Goal: Information Seeking & Learning: Learn about a topic

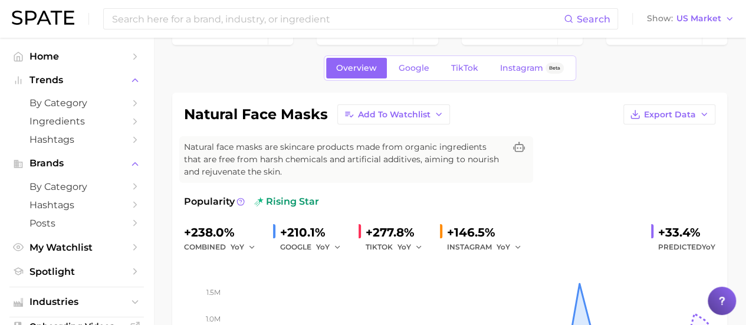
scroll to position [37, 0]
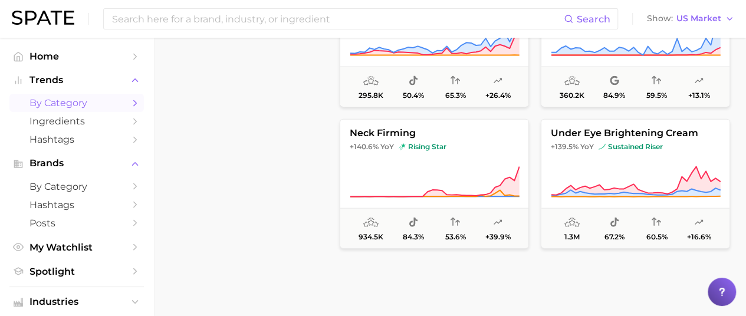
scroll to position [991, 0]
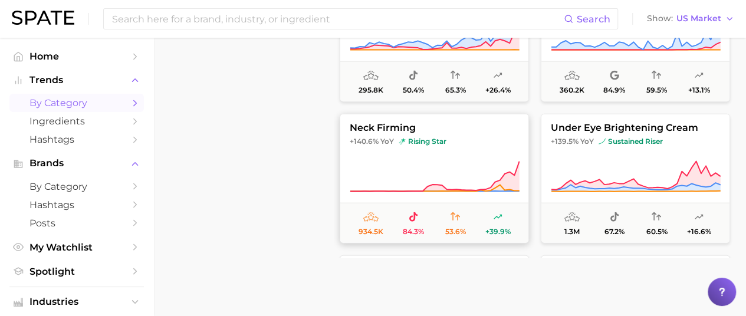
click at [367, 124] on span "neck firming" at bounding box center [434, 127] width 188 height 11
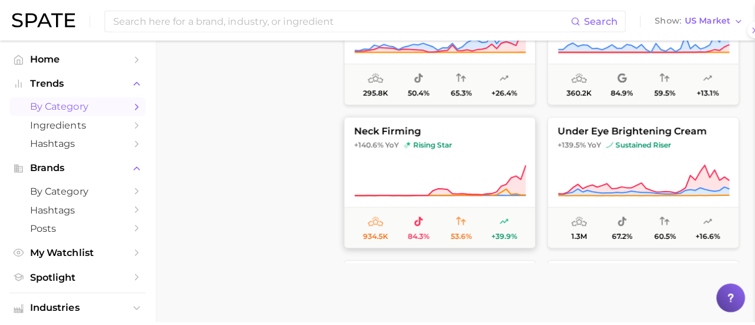
scroll to position [474, 0]
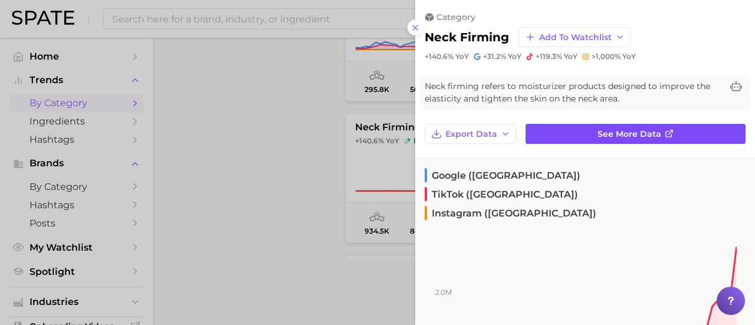
click at [367, 132] on link "See more data" at bounding box center [635, 134] width 220 height 20
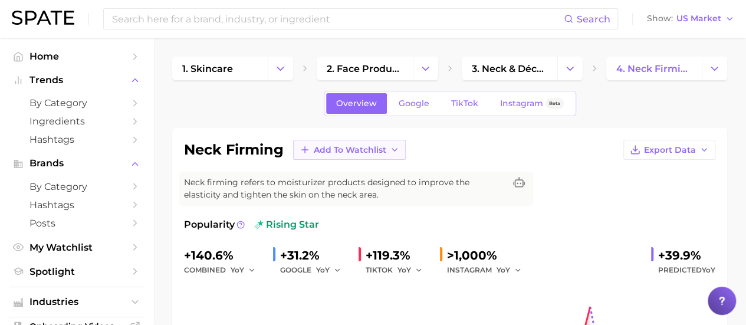
click at [367, 149] on polyline "button" at bounding box center [394, 150] width 5 height 2
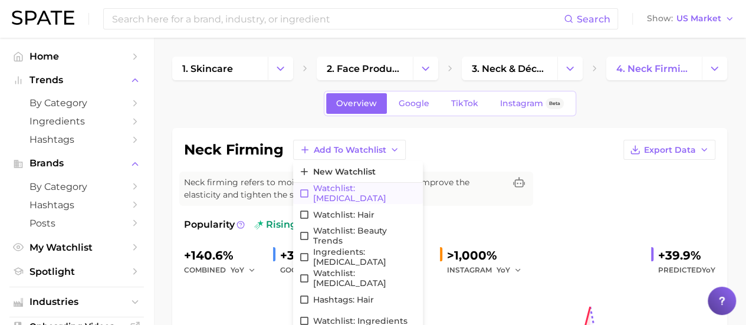
click at [336, 194] on span "Watchlist: [MEDICAL_DATA]" at bounding box center [365, 193] width 104 height 20
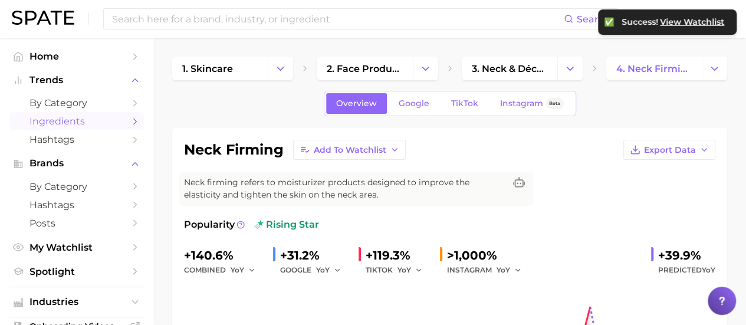
click at [78, 121] on span "Ingredients" at bounding box center [76, 121] width 94 height 11
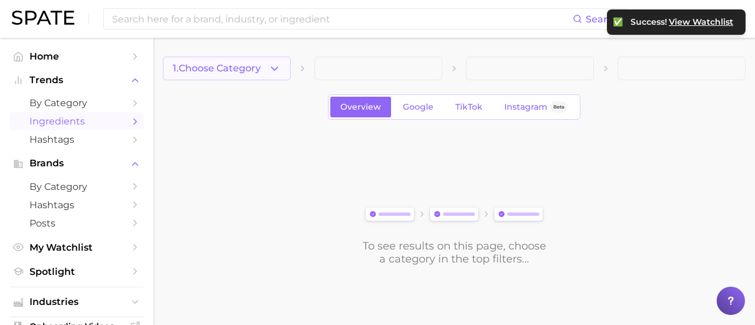
click at [275, 68] on icon "button" at bounding box center [274, 69] width 12 height 12
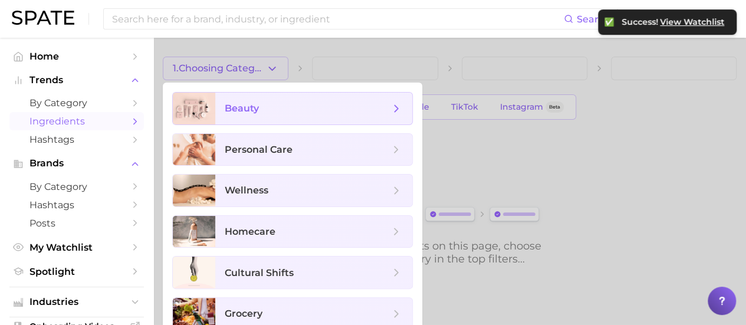
click at [290, 117] on span "beauty" at bounding box center [313, 109] width 197 height 32
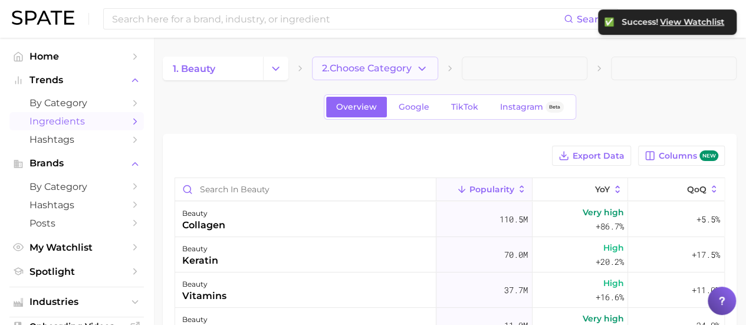
click at [367, 65] on span "2. Choose Category" at bounding box center [367, 68] width 90 height 11
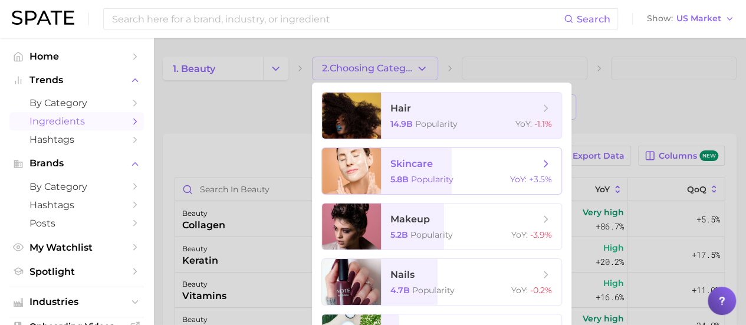
click at [367, 173] on span "skincare 5.8b Popularity YoY : +3.5%" at bounding box center [471, 171] width 180 height 46
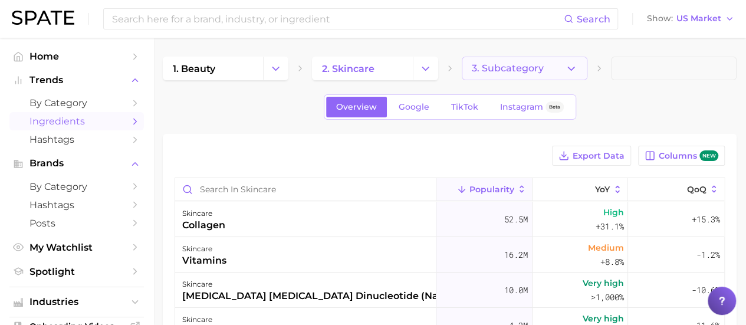
click at [367, 72] on button "3. Subcategory" at bounding box center [525, 69] width 126 height 24
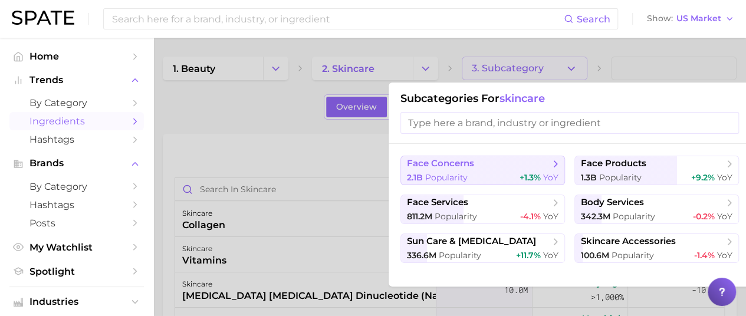
click at [367, 176] on div "2.1b Popularity +1.3% YoY" at bounding box center [483, 177] width 152 height 11
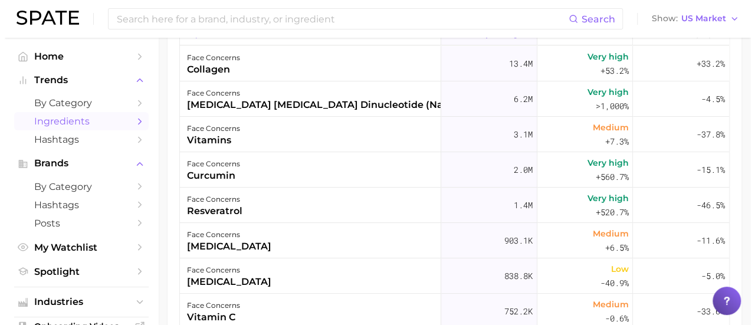
scroll to position [159, 0]
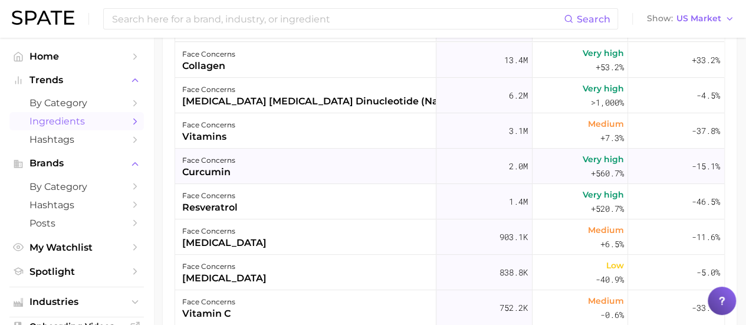
click at [215, 171] on div "curcumin" at bounding box center [208, 172] width 53 height 14
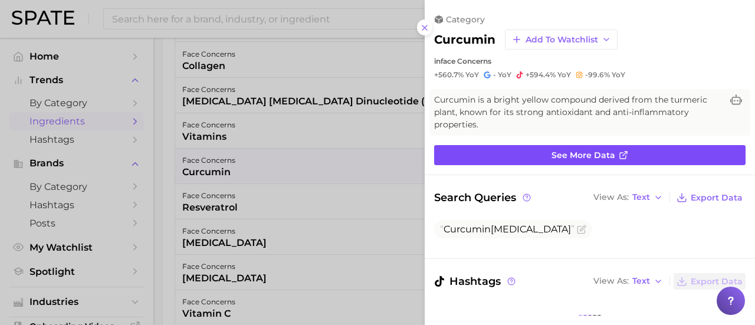
click at [367, 152] on span "See more data" at bounding box center [583, 155] width 64 height 10
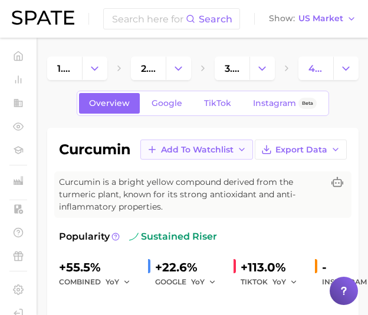
click at [234, 149] on button "Add to Watchlist" at bounding box center [196, 150] width 113 height 20
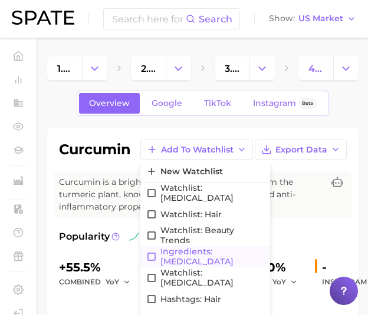
click at [222, 255] on span "Ingredients: [MEDICAL_DATA]" at bounding box center [212, 257] width 104 height 20
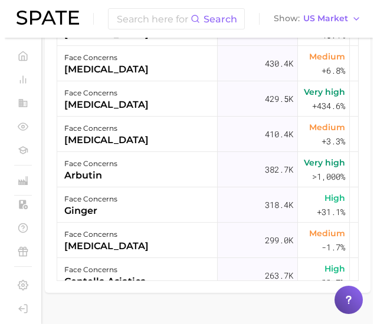
scroll to position [543, 0]
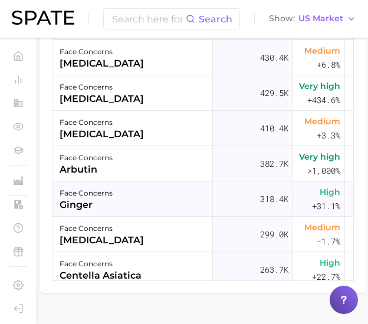
click at [65, 199] on div "ginger" at bounding box center [86, 205] width 53 height 14
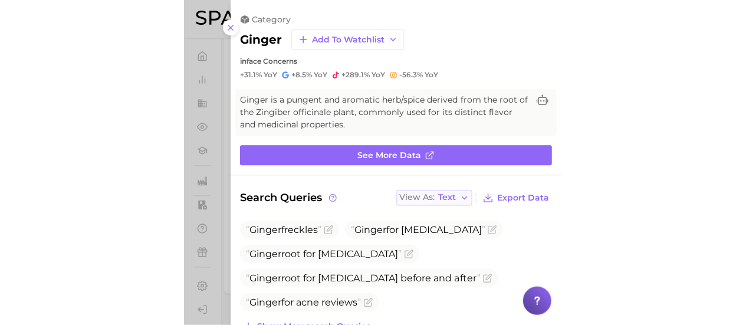
scroll to position [0, 0]
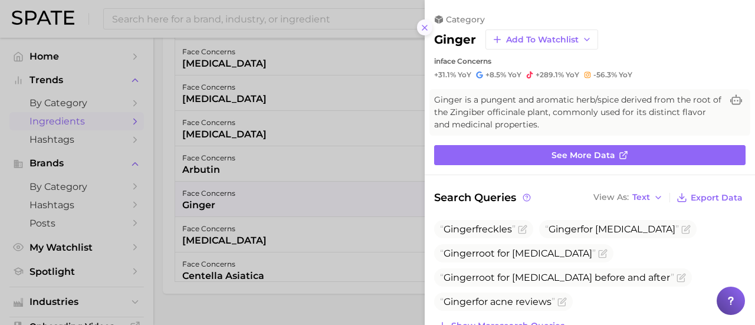
click at [367, 24] on icon at bounding box center [424, 27] width 9 height 9
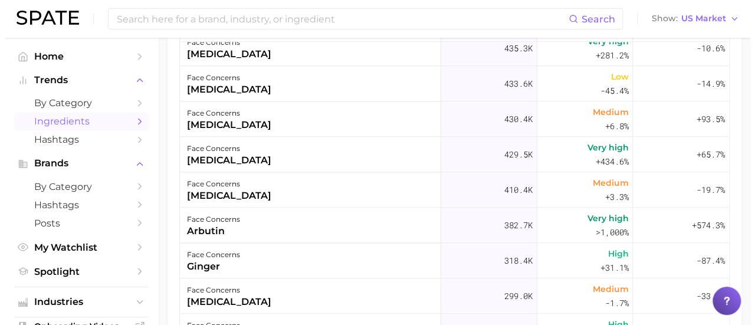
scroll to position [166, 0]
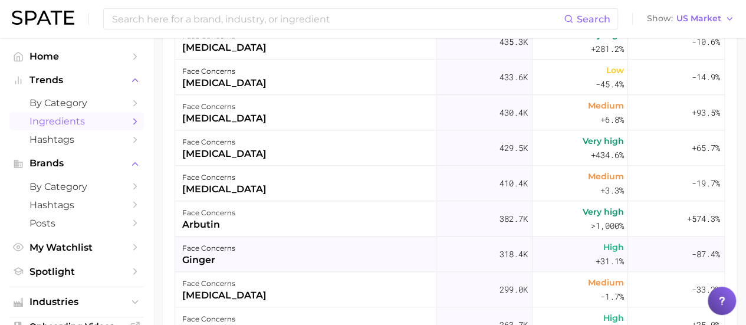
click at [202, 258] on div "ginger" at bounding box center [208, 260] width 53 height 14
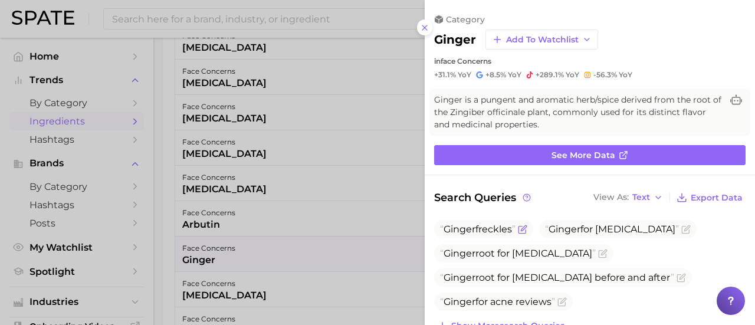
scroll to position [0, 0]
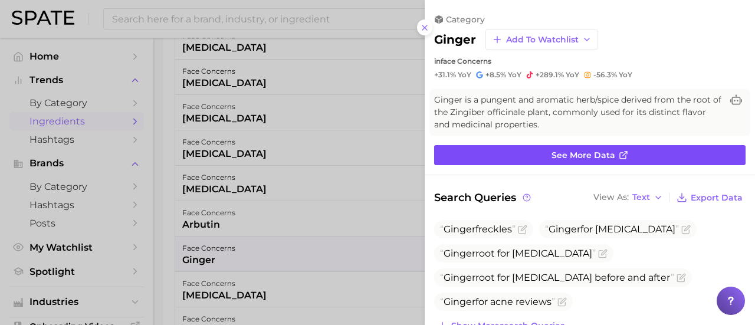
click at [367, 155] on span "See more data" at bounding box center [583, 155] width 64 height 10
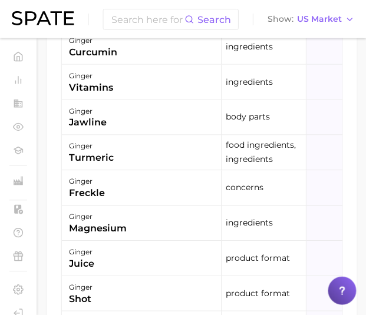
scroll to position [0, 188]
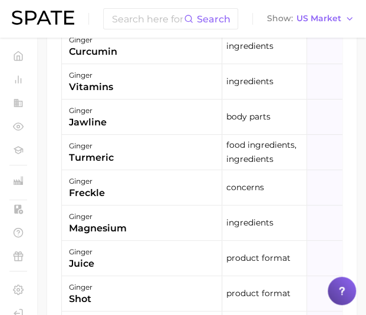
click at [351, 208] on div "Filters ingredients 5.2m food ingredients 2.0m concerns 1.8m body parts 1.5m pr…" at bounding box center [202, 78] width 310 height 511
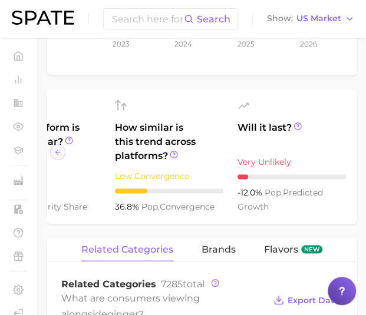
scroll to position [409, 0]
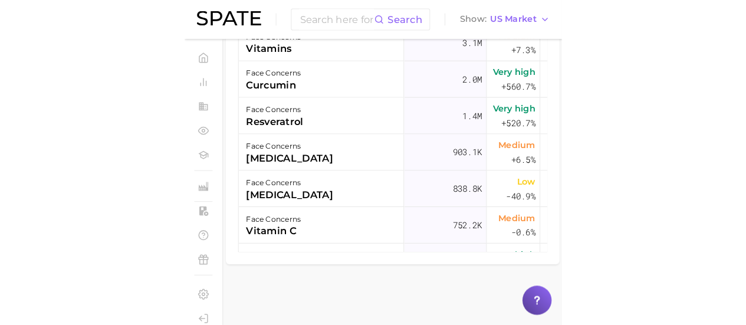
scroll to position [166, 0]
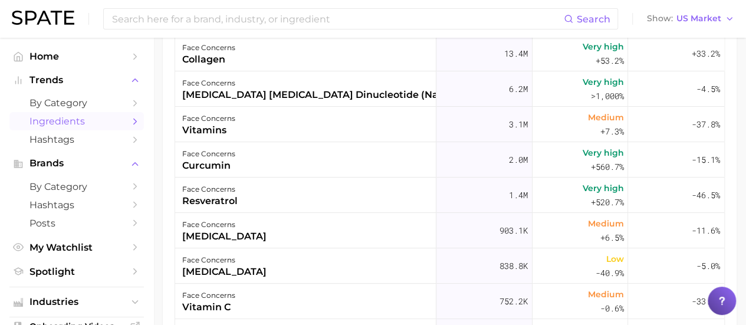
click at [94, 123] on span "Ingredients" at bounding box center [76, 121] width 94 height 11
click at [130, 121] on icon "Sidebar" at bounding box center [135, 121] width 11 height 11
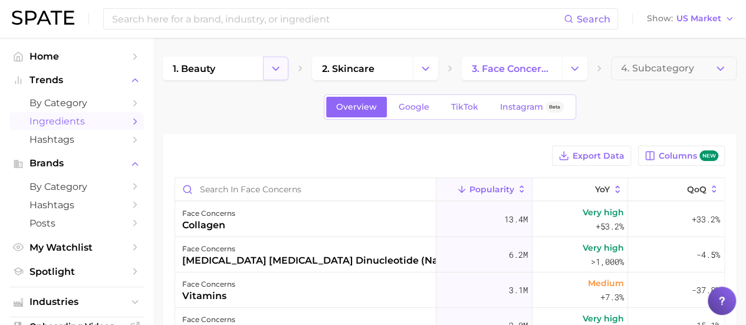
click at [276, 65] on icon "Change Category" at bounding box center [275, 69] width 12 height 12
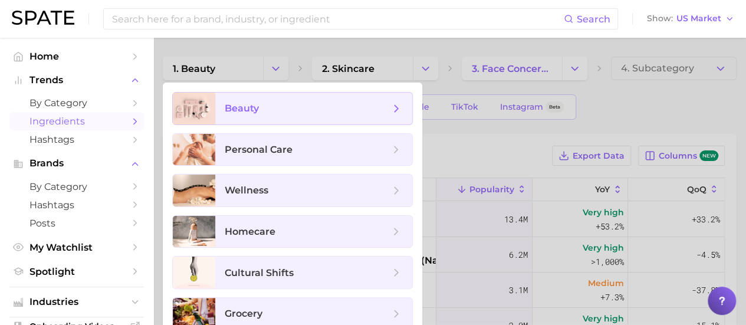
click at [271, 113] on span "beauty" at bounding box center [307, 108] width 165 height 13
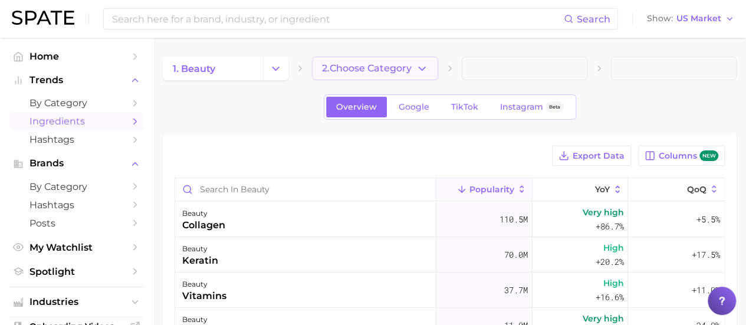
click at [367, 66] on icon "button" at bounding box center [422, 69] width 12 height 12
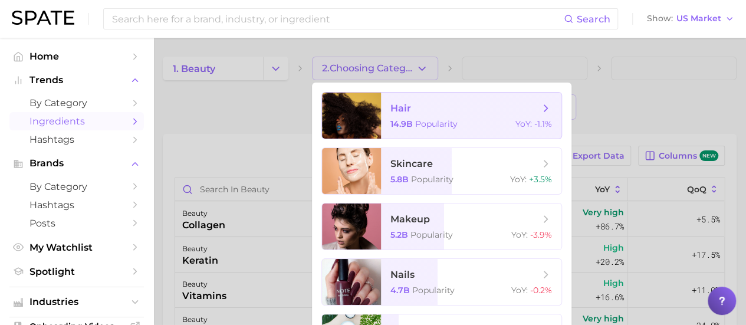
click at [367, 123] on span "Popularity" at bounding box center [436, 124] width 42 height 11
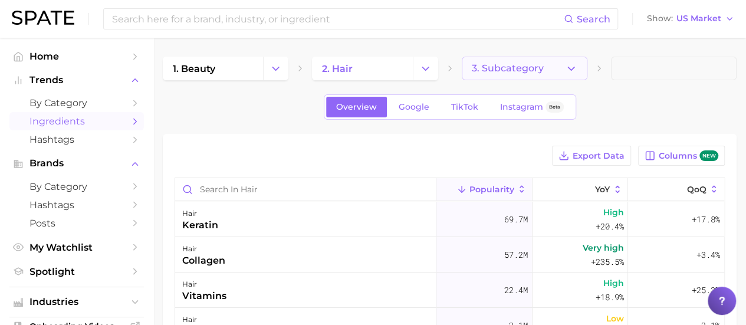
click at [367, 68] on span "3. Subcategory" at bounding box center [508, 68] width 72 height 11
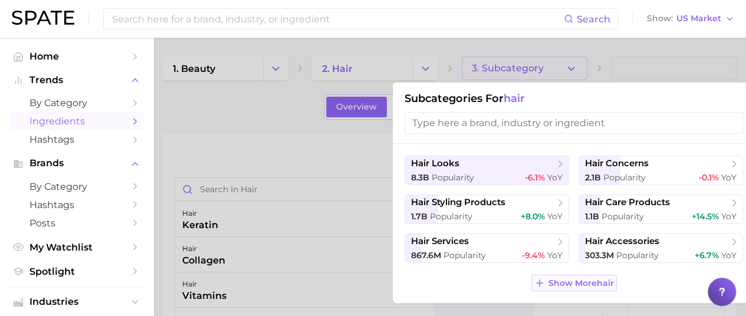
click at [367, 280] on span "Show More hair" at bounding box center [580, 283] width 65 height 10
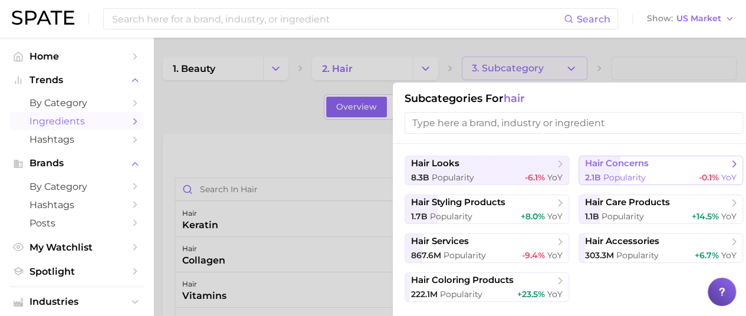
click at [367, 162] on span "hair concerns" at bounding box center [617, 163] width 64 height 11
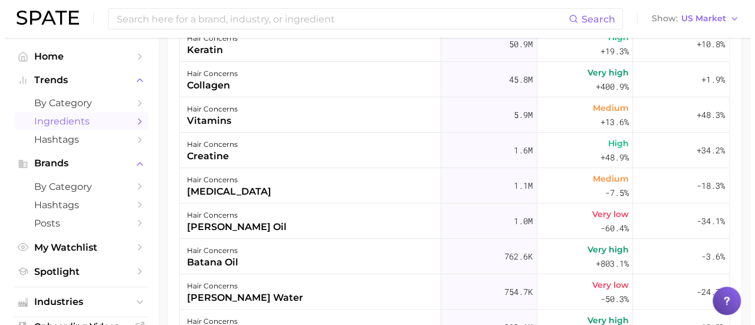
scroll to position [178, 0]
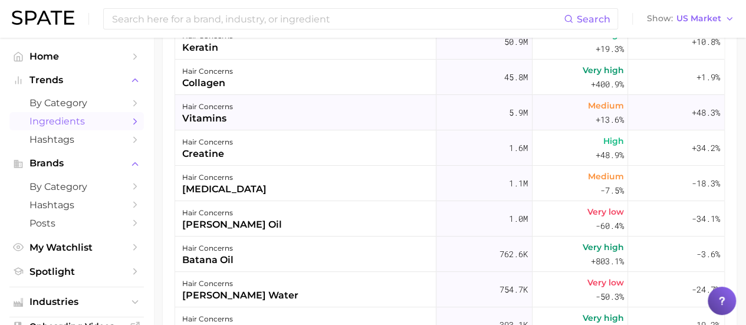
click at [203, 115] on div "vitamins" at bounding box center [207, 118] width 51 height 14
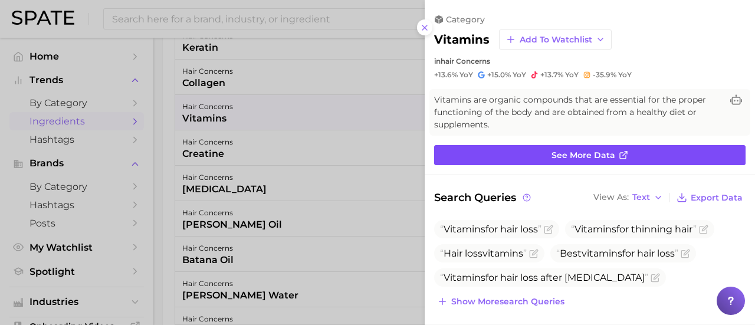
click at [367, 157] on span "See more data" at bounding box center [583, 155] width 64 height 10
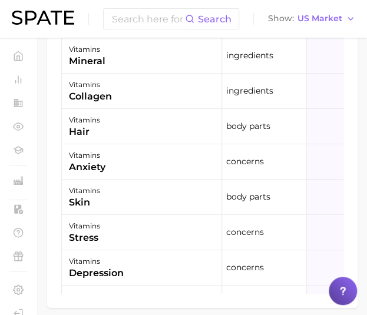
scroll to position [915, 0]
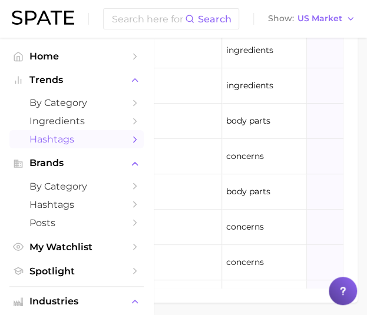
click at [67, 136] on span "Hashtags" at bounding box center [76, 139] width 94 height 11
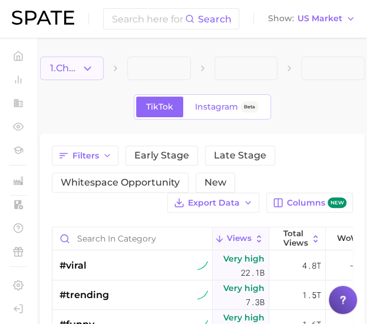
click at [91, 69] on icon "button" at bounding box center [87, 69] width 12 height 12
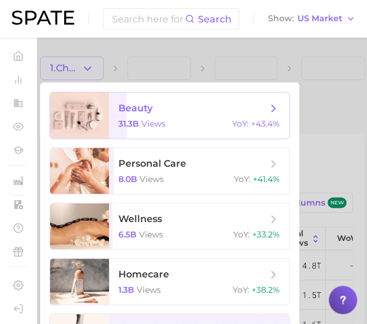
click at [175, 113] on span "beauty" at bounding box center [193, 108] width 149 height 13
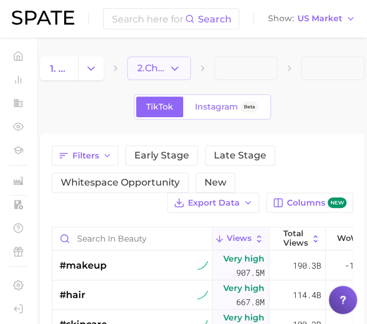
click at [182, 65] on button "2. Choose Category" at bounding box center [159, 69] width 64 height 24
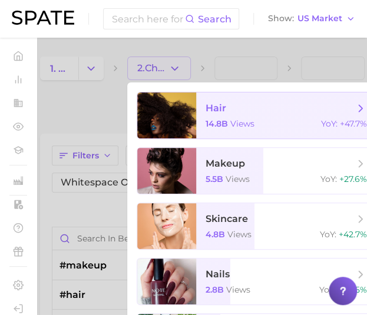
click at [247, 104] on span "hair" at bounding box center [280, 108] width 149 height 13
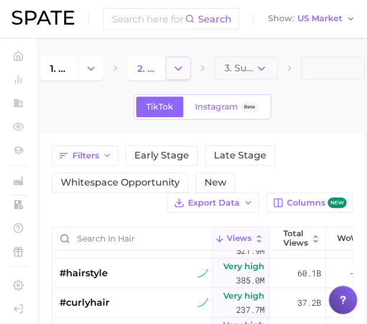
click at [179, 68] on icon "Change Category" at bounding box center [178, 69] width 12 height 12
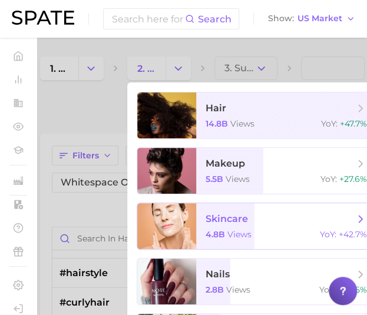
click at [257, 237] on div "4.8b views YoY : +42.7%" at bounding box center [287, 234] width 162 height 11
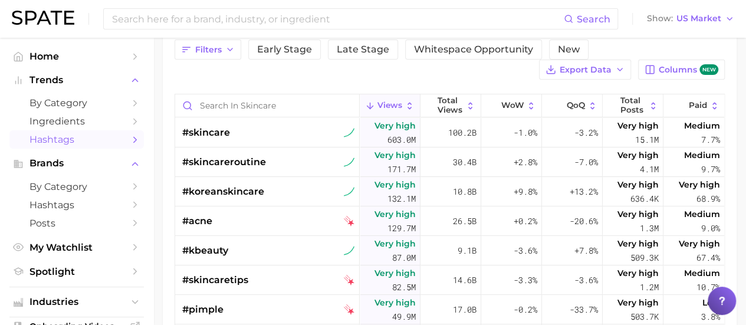
scroll to position [105, 0]
